Goal: Task Accomplishment & Management: Manage account settings

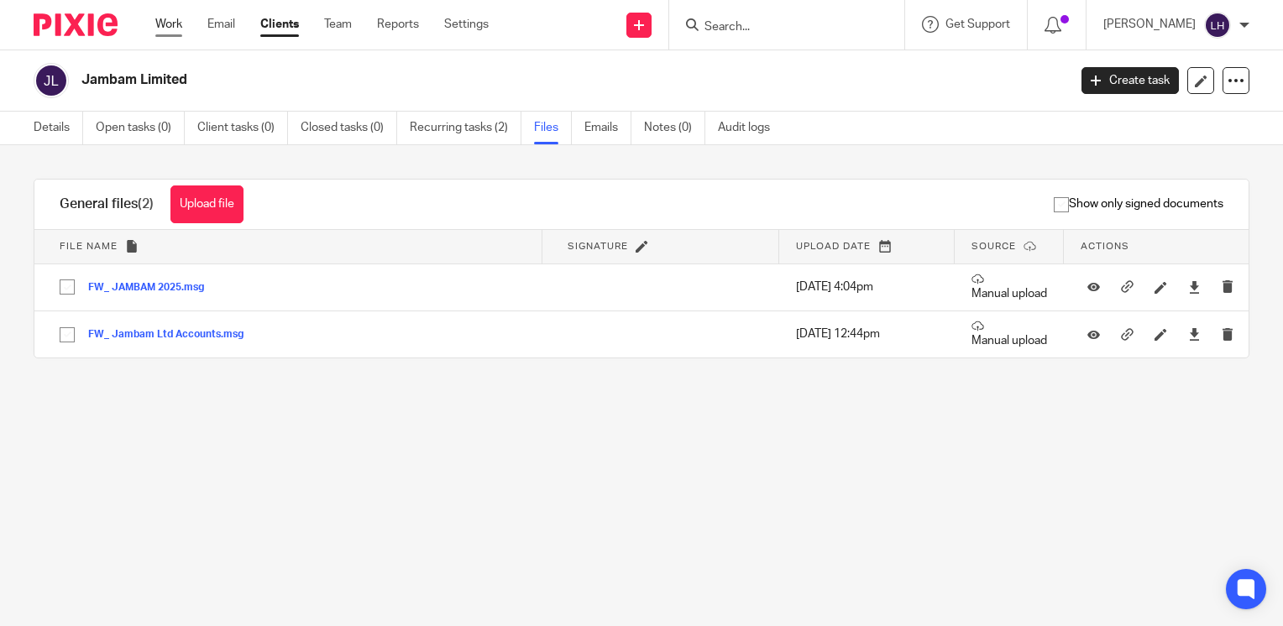
click at [175, 24] on link "Work" at bounding box center [168, 24] width 27 height 17
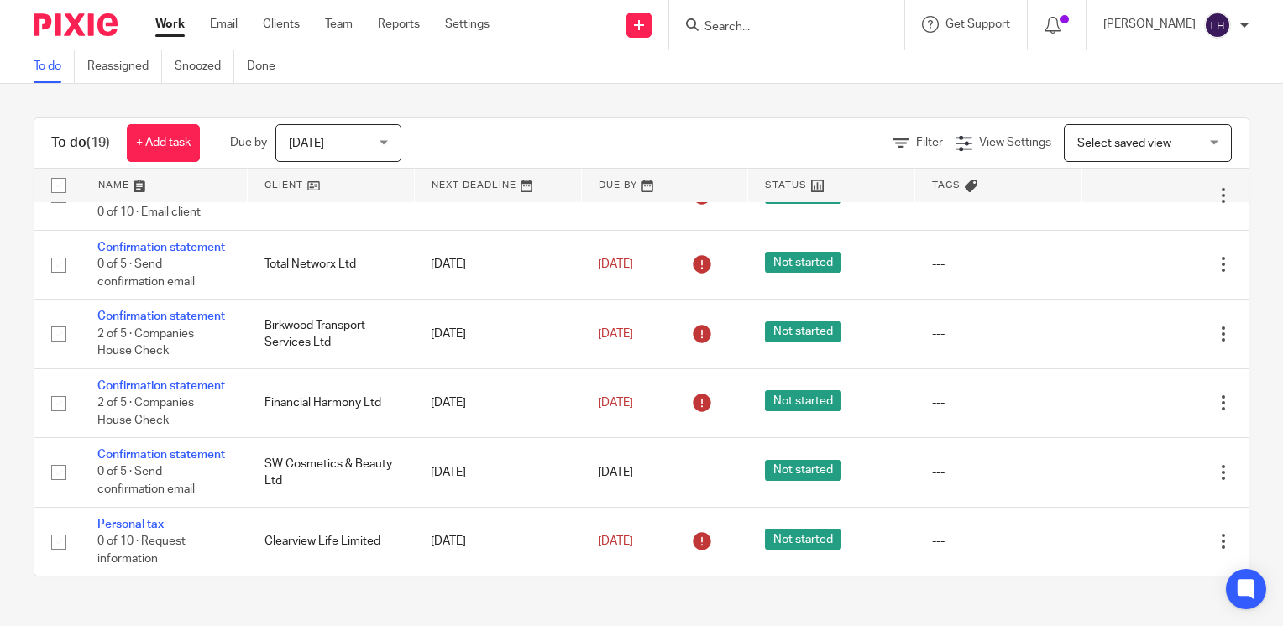
scroll to position [1170, 0]
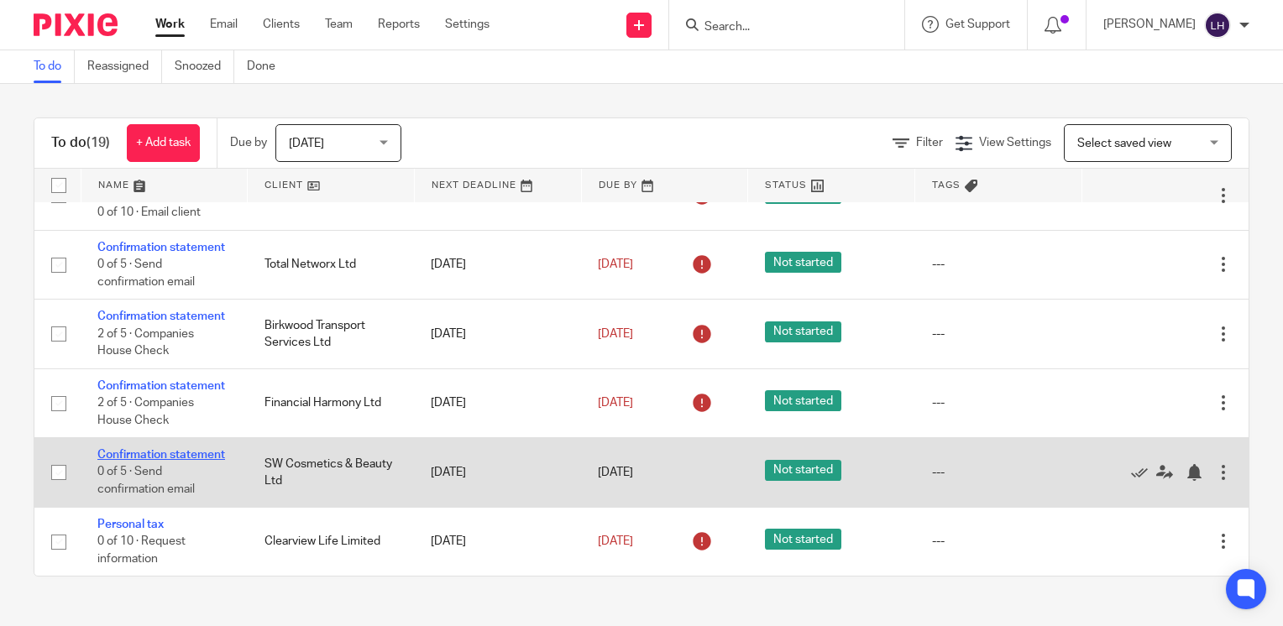
click at [144, 449] on link "Confirmation statement" at bounding box center [161, 455] width 128 height 12
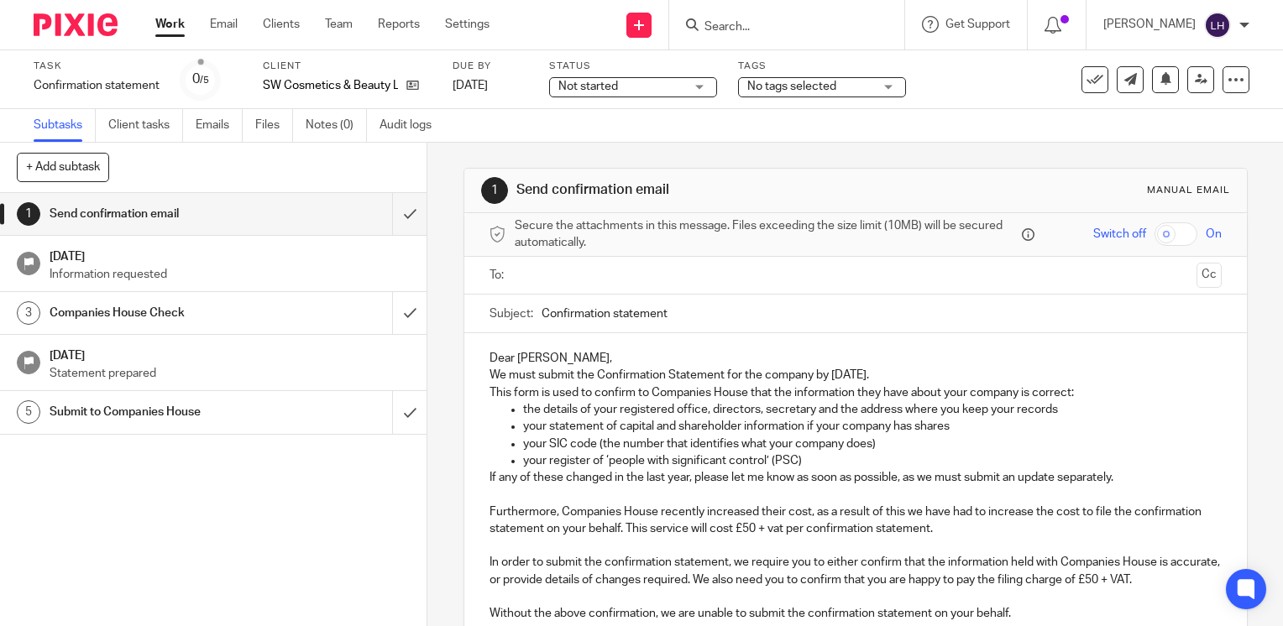
click at [558, 276] on input "text" at bounding box center [855, 275] width 668 height 19
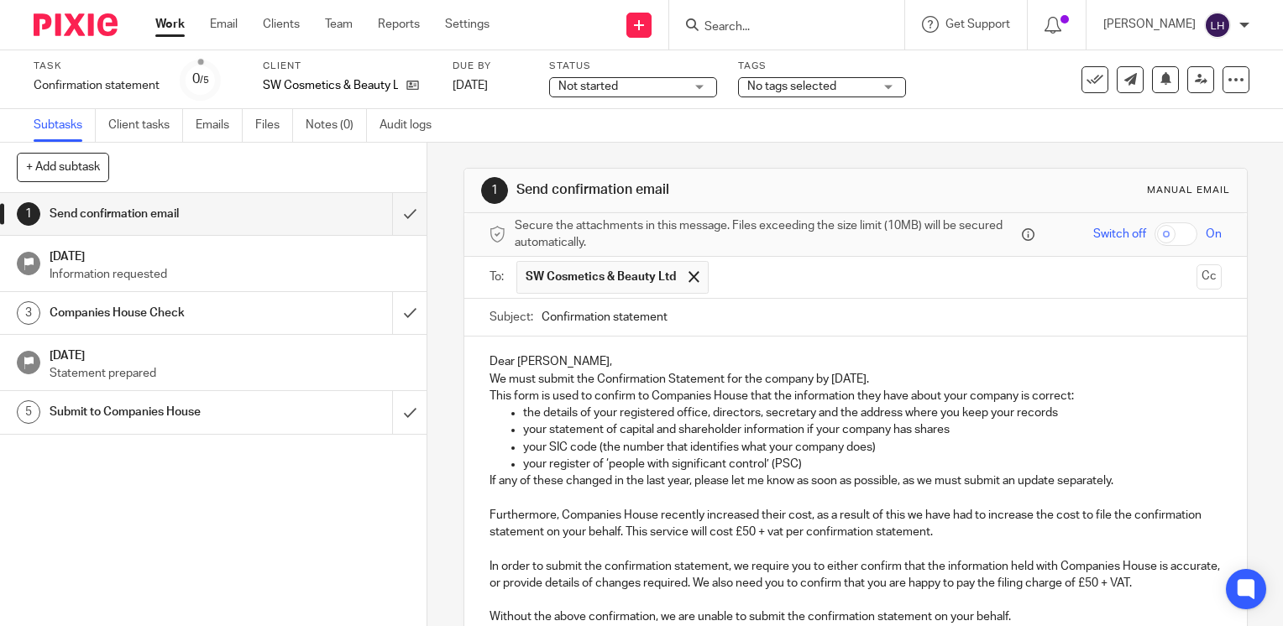
click at [707, 311] on input "Confirmation statement" at bounding box center [882, 318] width 680 height 38
type input "Confirmation statement - SW Cosmetics & Beauty Ltd"
click at [704, 358] on p "Dear Jordan," at bounding box center [856, 361] width 732 height 17
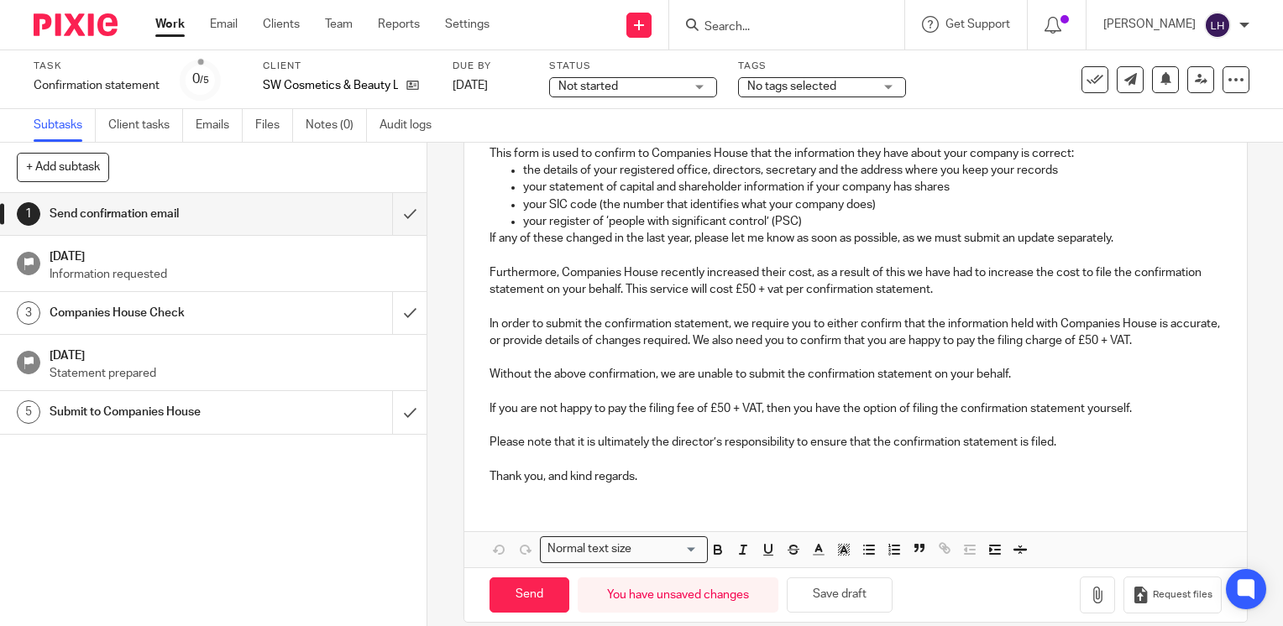
scroll to position [243, 0]
click at [534, 594] on input "Send" at bounding box center [530, 595] width 80 height 36
type input "Sent"
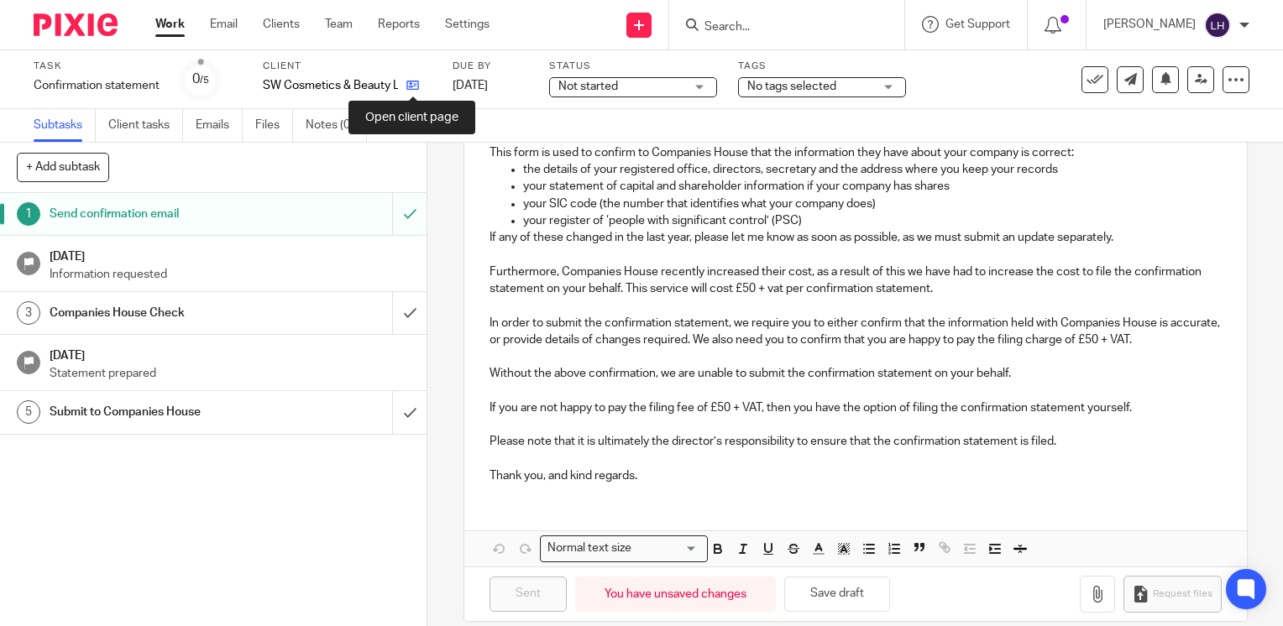
click at [413, 89] on icon at bounding box center [412, 85] width 13 height 13
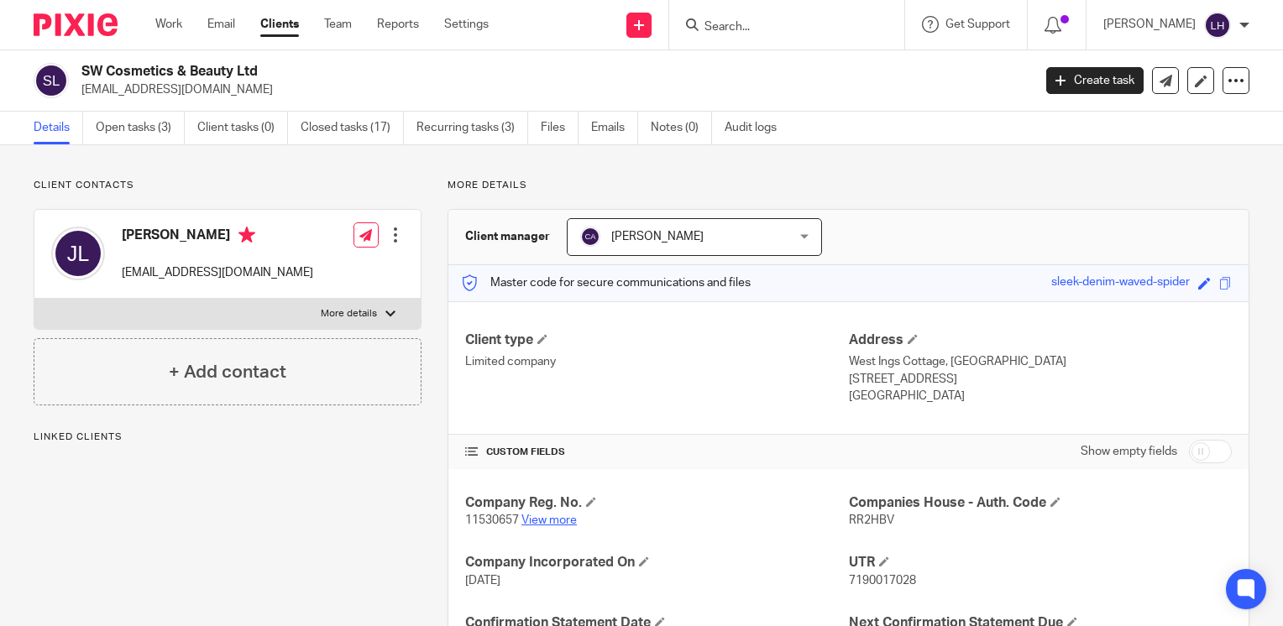
click at [560, 516] on link "View more" at bounding box center [548, 521] width 55 height 12
click at [775, 22] on input "Search" at bounding box center [778, 27] width 151 height 15
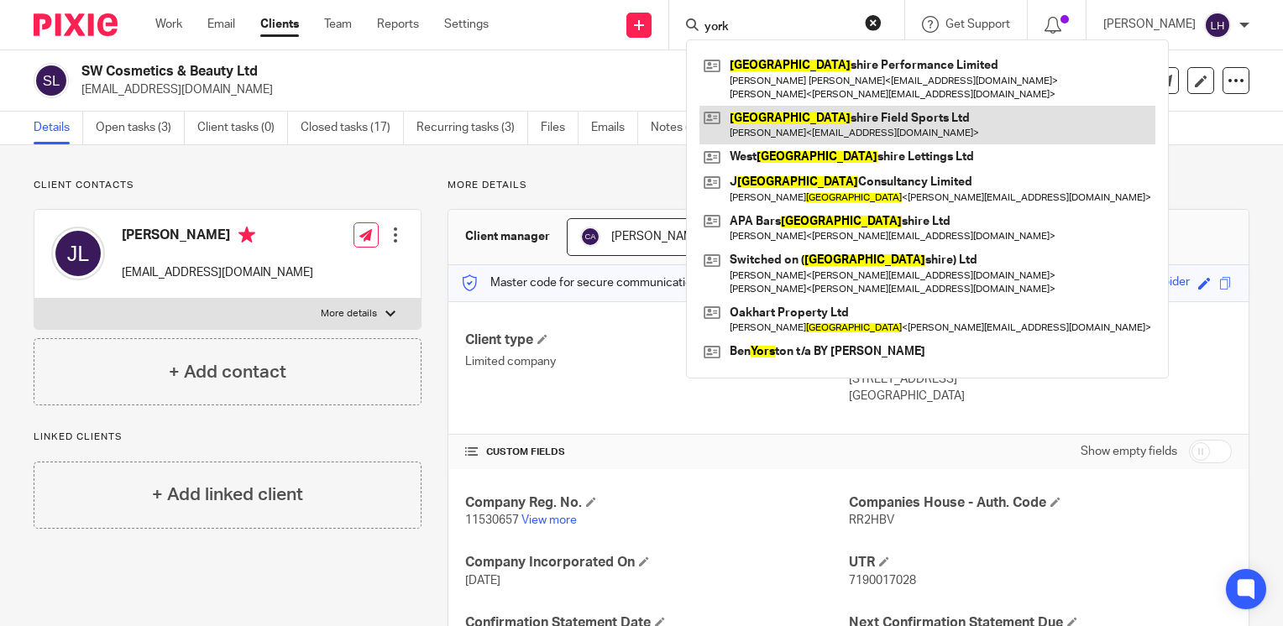
type input "york"
click at [809, 118] on link at bounding box center [927, 125] width 456 height 39
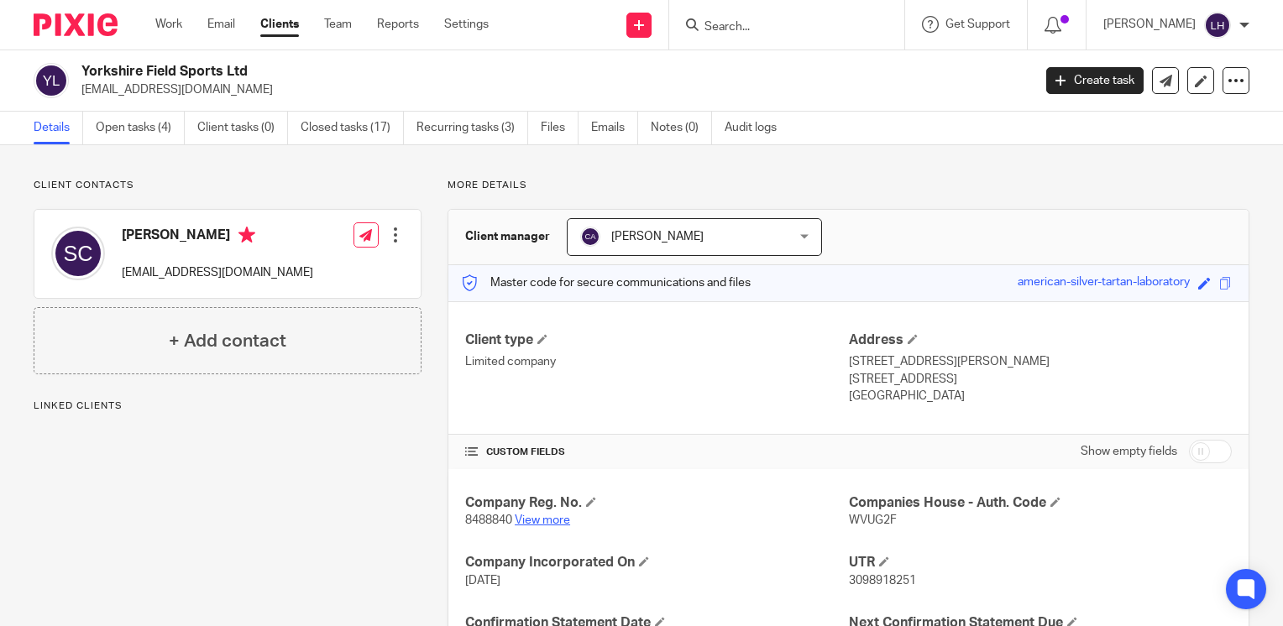
click at [542, 516] on link "View more" at bounding box center [542, 521] width 55 height 12
click at [763, 28] on input "Search" at bounding box center [778, 27] width 151 height 15
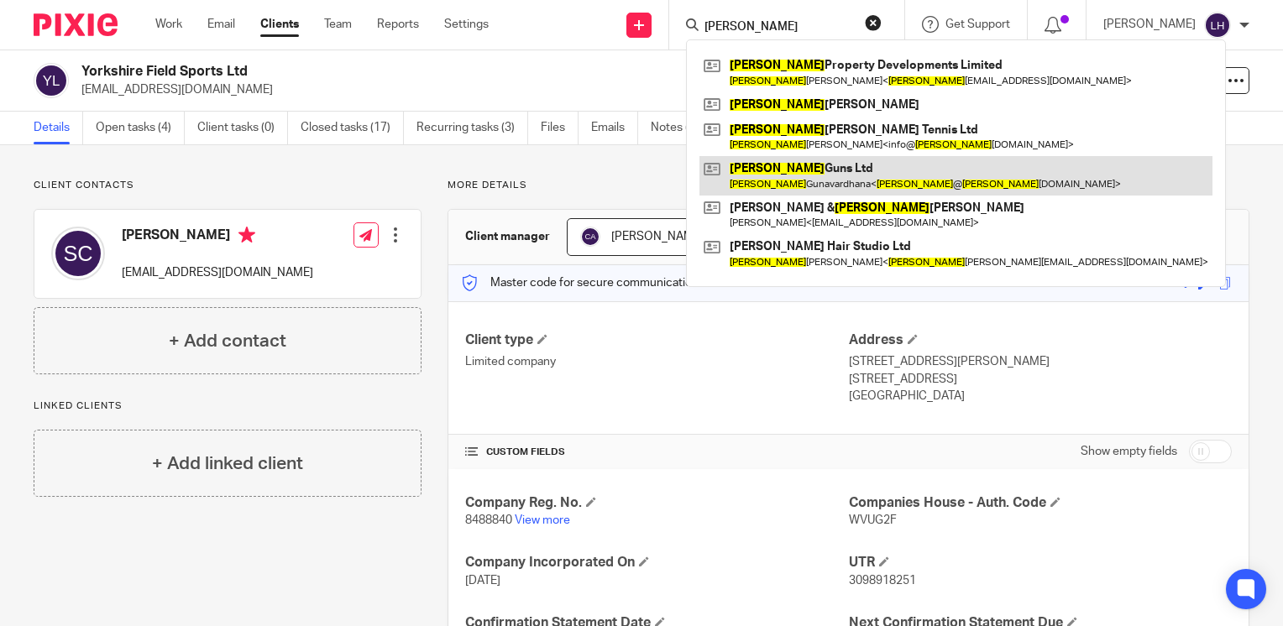
type input "emma"
click at [795, 166] on link at bounding box center [955, 175] width 513 height 39
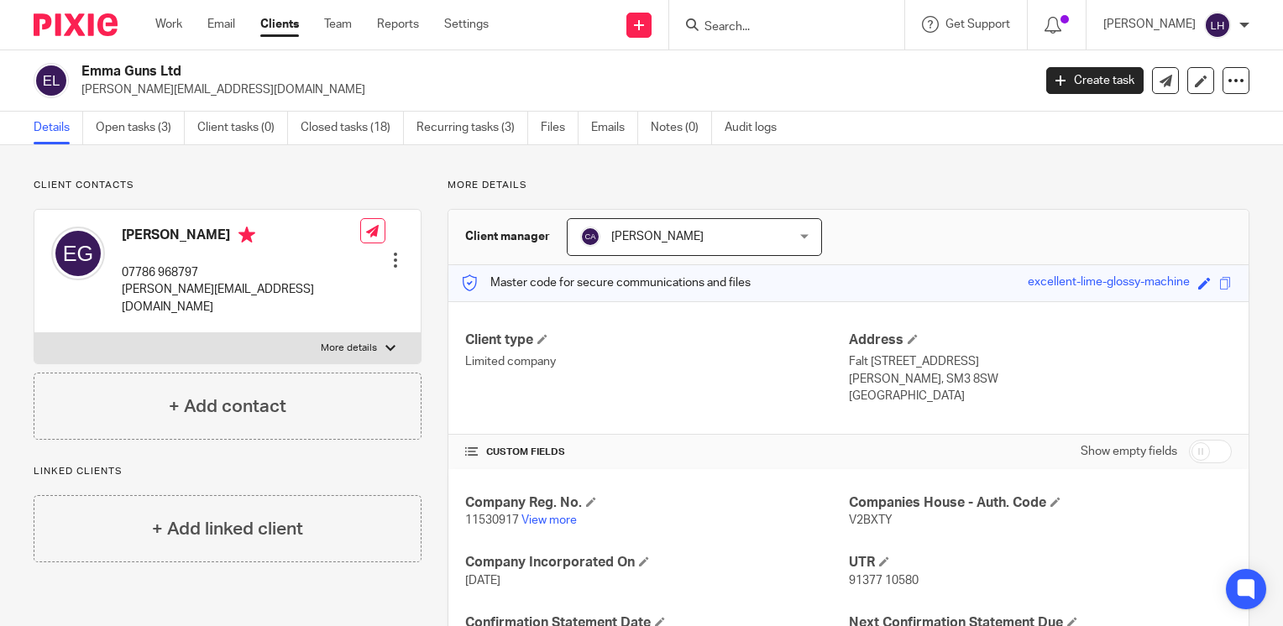
click at [494, 515] on span "11530917" at bounding box center [492, 521] width 54 height 12
copy p "11530917"
click at [859, 516] on span "V2BXTY" at bounding box center [871, 521] width 44 height 12
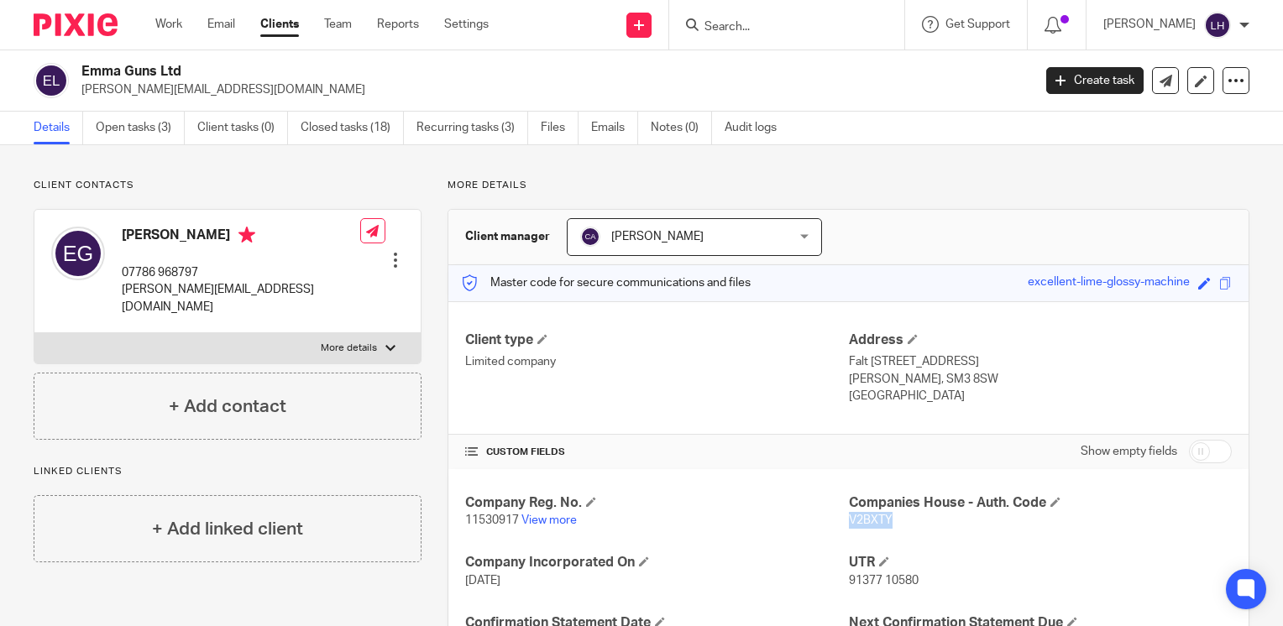
copy span "V2BXTY"
click at [498, 521] on span "11530917" at bounding box center [492, 521] width 54 height 12
copy p "11530917"
click at [141, 123] on link "Open tasks (3)" at bounding box center [140, 128] width 89 height 33
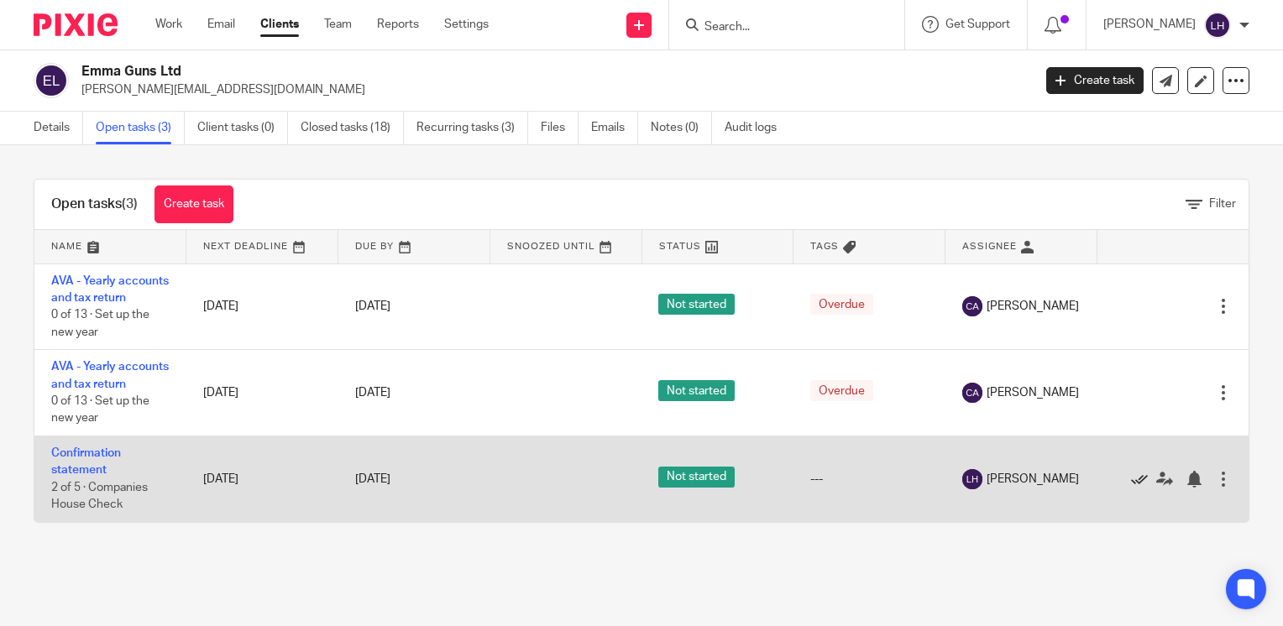
click at [1131, 488] on icon at bounding box center [1139, 479] width 17 height 17
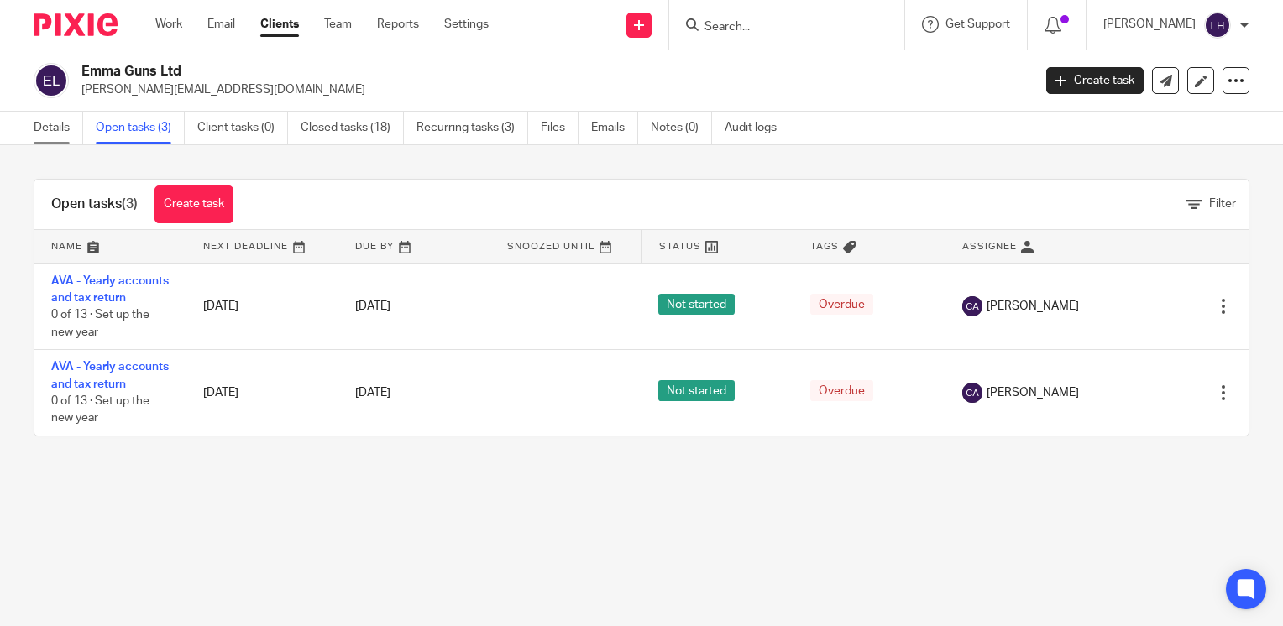
click at [61, 127] on link "Details" at bounding box center [59, 128] width 50 height 33
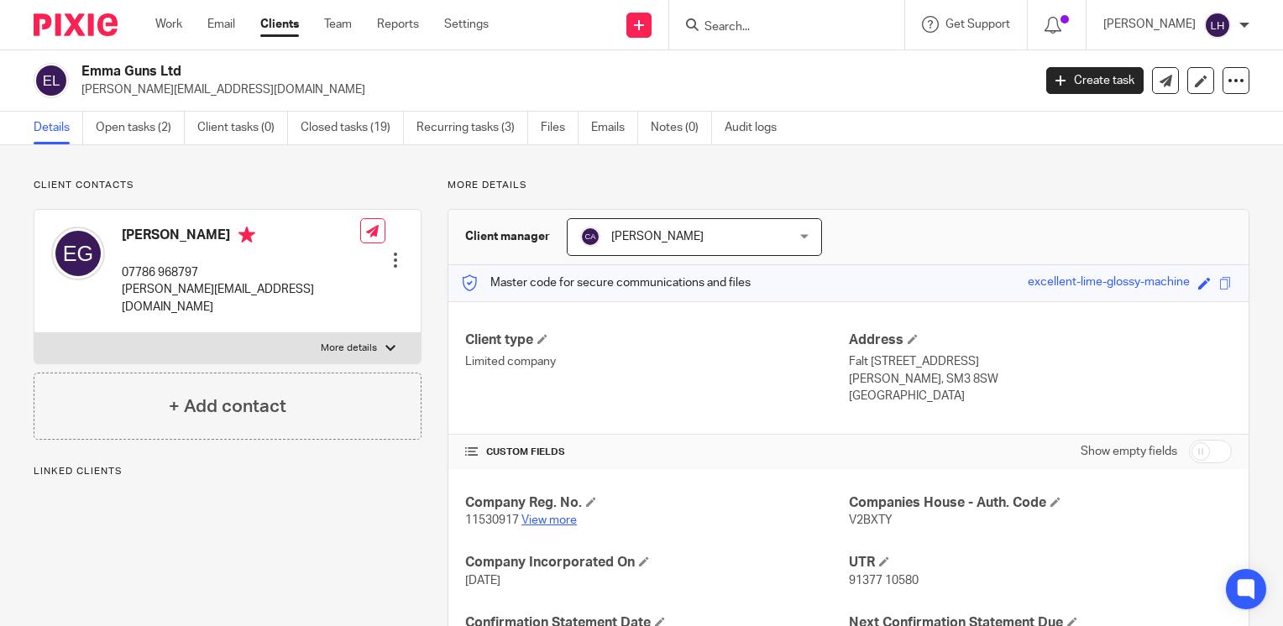
click at [552, 522] on link "View more" at bounding box center [548, 521] width 55 height 12
click at [790, 24] on input "Search" at bounding box center [778, 27] width 151 height 15
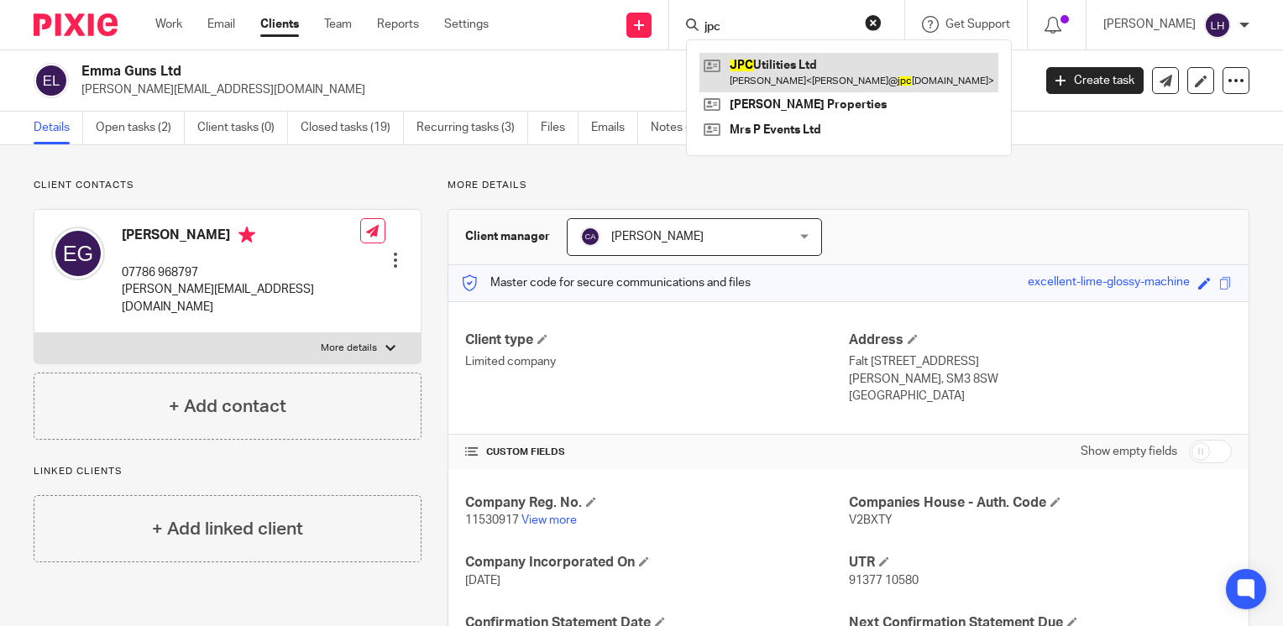
type input "jpc"
click at [832, 64] on link at bounding box center [848, 72] width 299 height 39
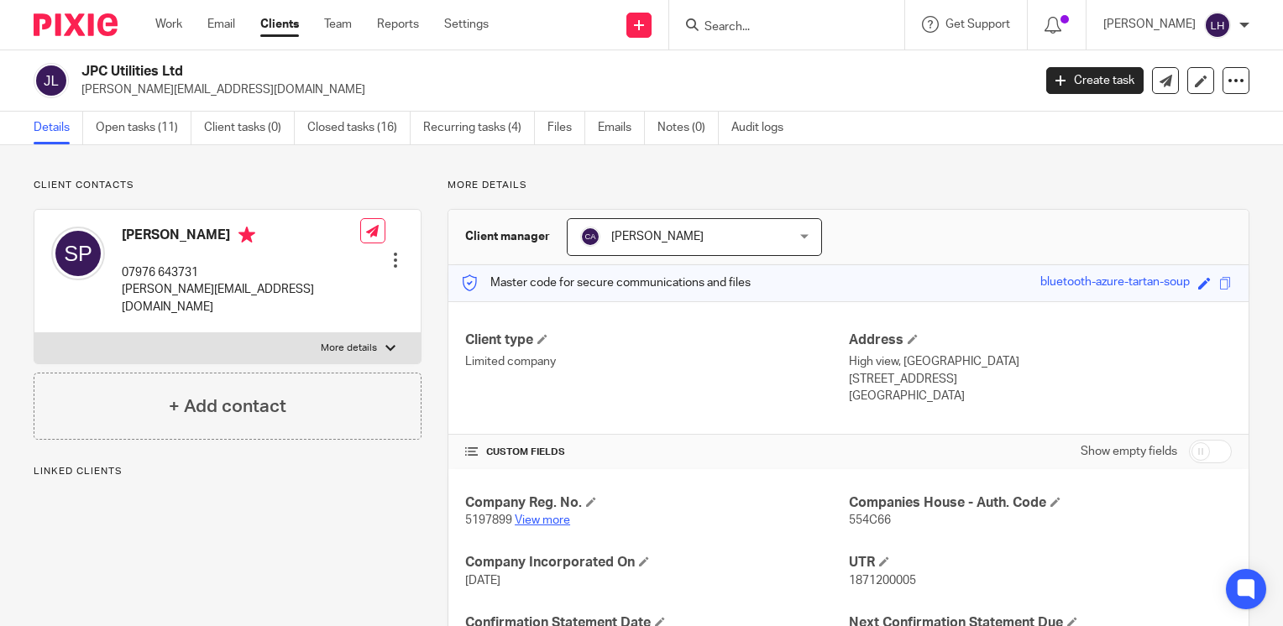
click at [541, 523] on link "View more" at bounding box center [542, 521] width 55 height 12
click at [795, 28] on input "Search" at bounding box center [778, 27] width 151 height 15
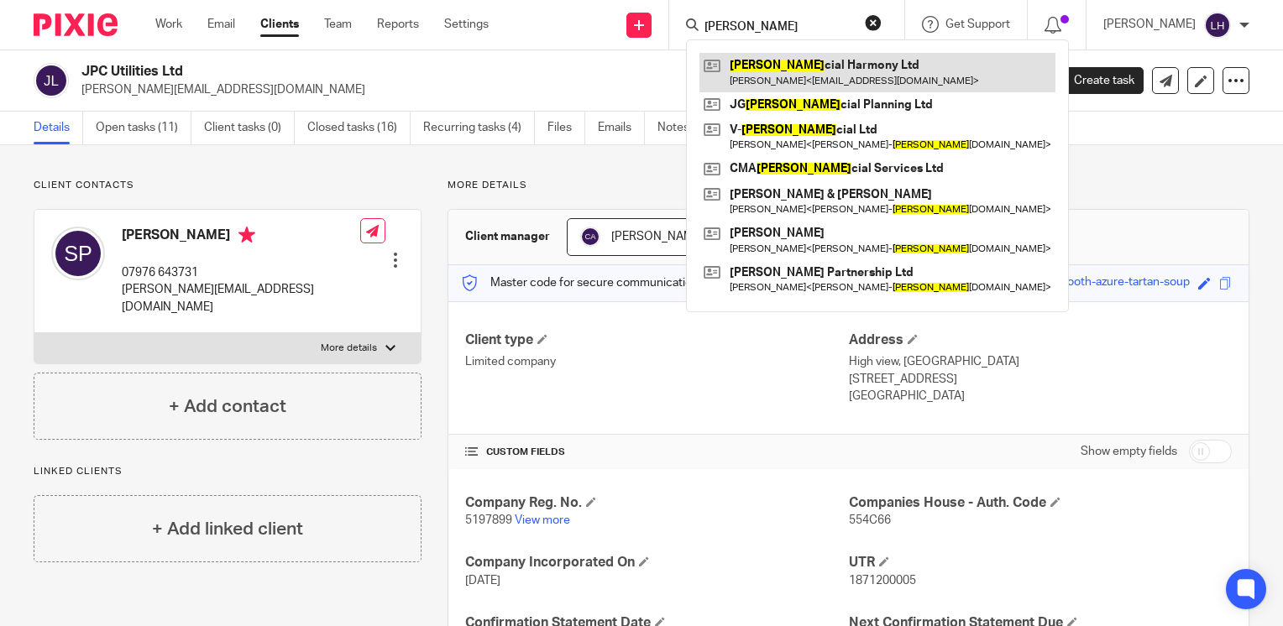
type input "[PERSON_NAME]"
click at [816, 69] on link at bounding box center [877, 72] width 356 height 39
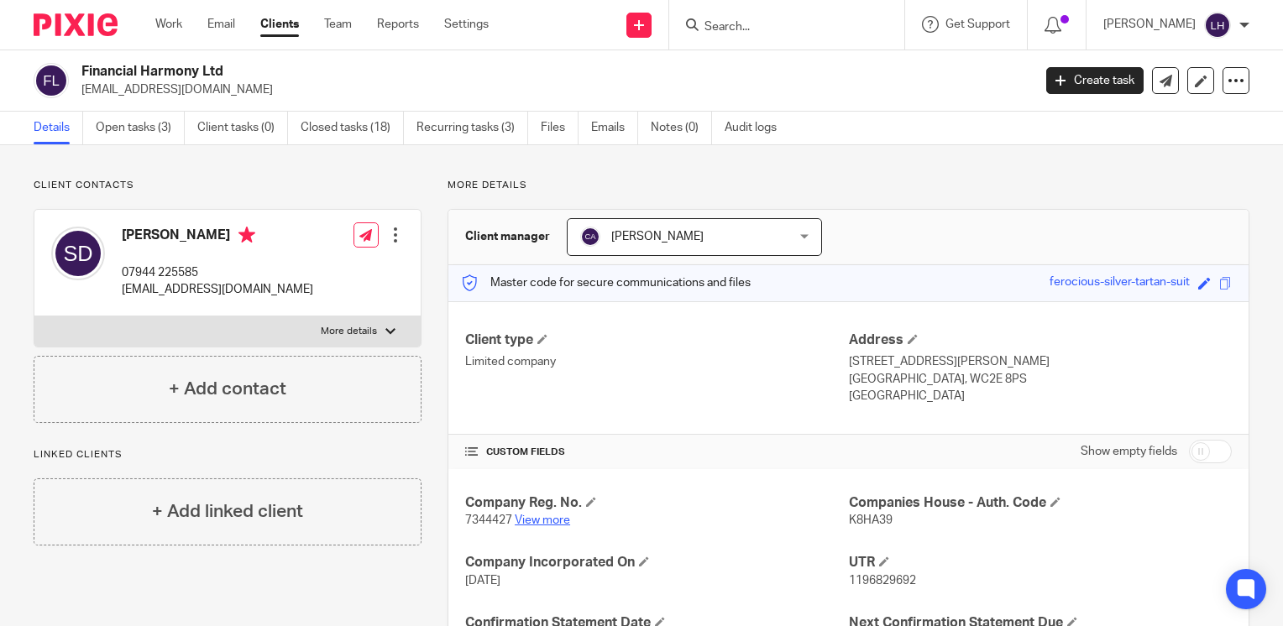
click at [547, 521] on link "View more" at bounding box center [542, 521] width 55 height 12
